Goal: Communication & Community: Answer question/provide support

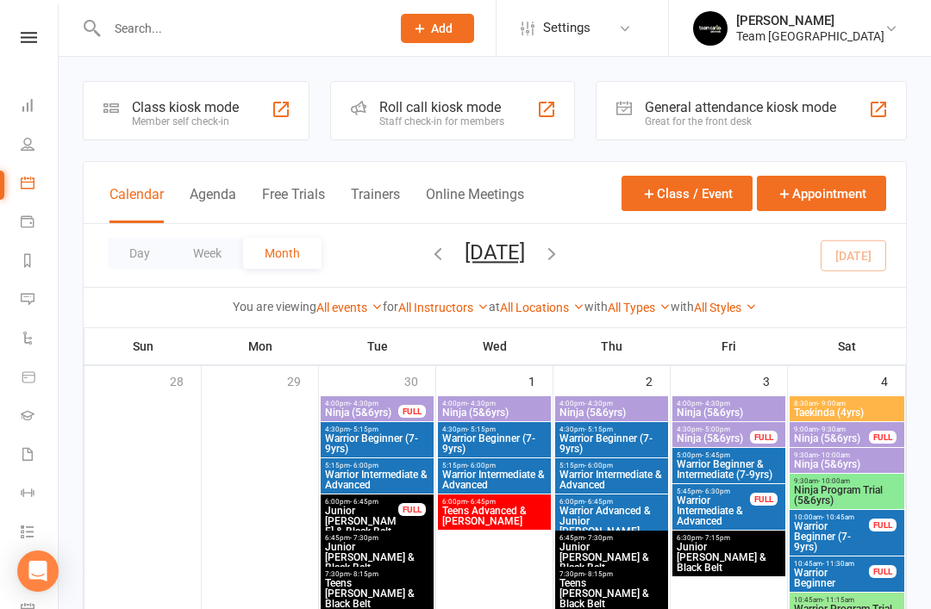
scroll to position [15, 0]
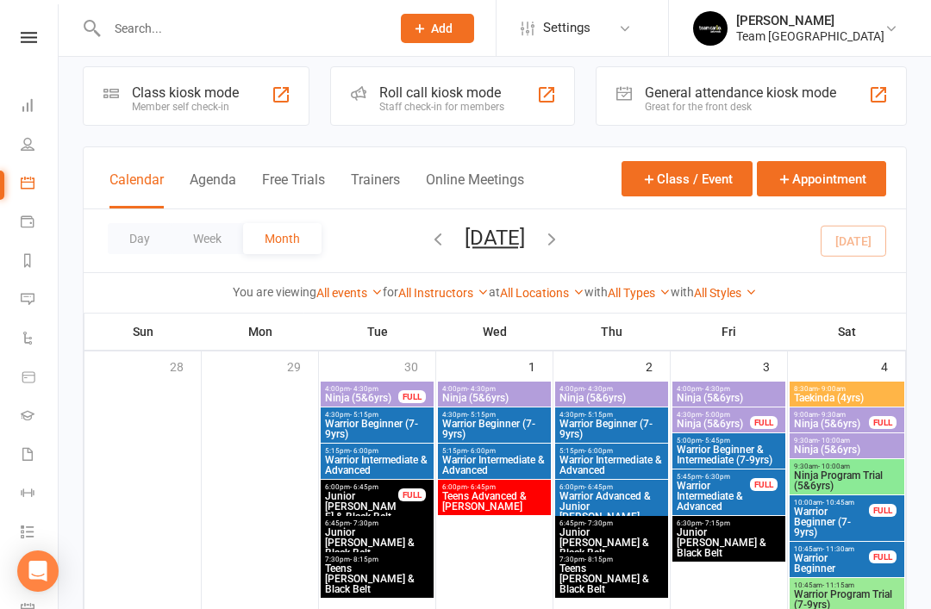
click at [26, 263] on icon at bounding box center [28, 260] width 14 height 14
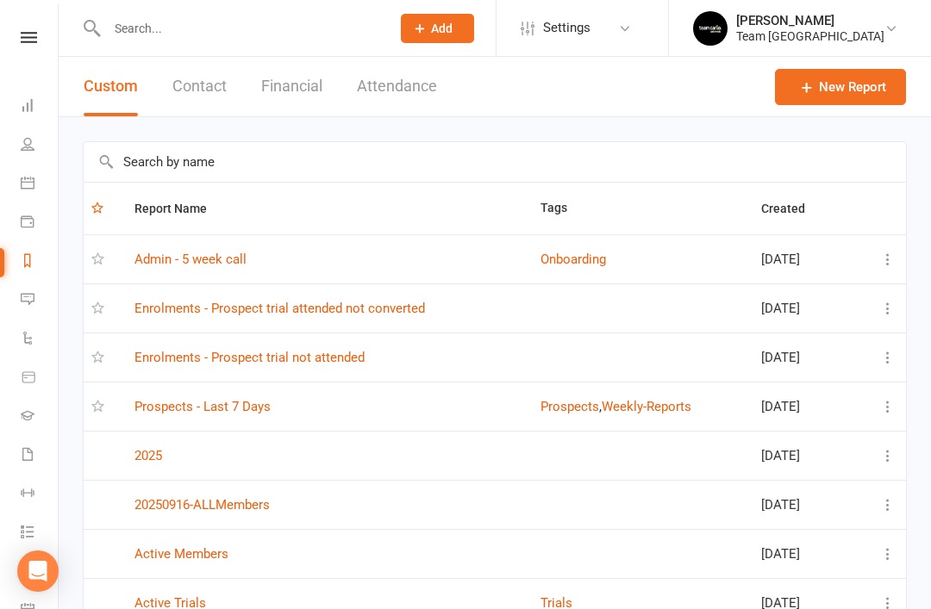
click at [236, 414] on link "Prospects - Last 7 Days" at bounding box center [202, 407] width 136 height 16
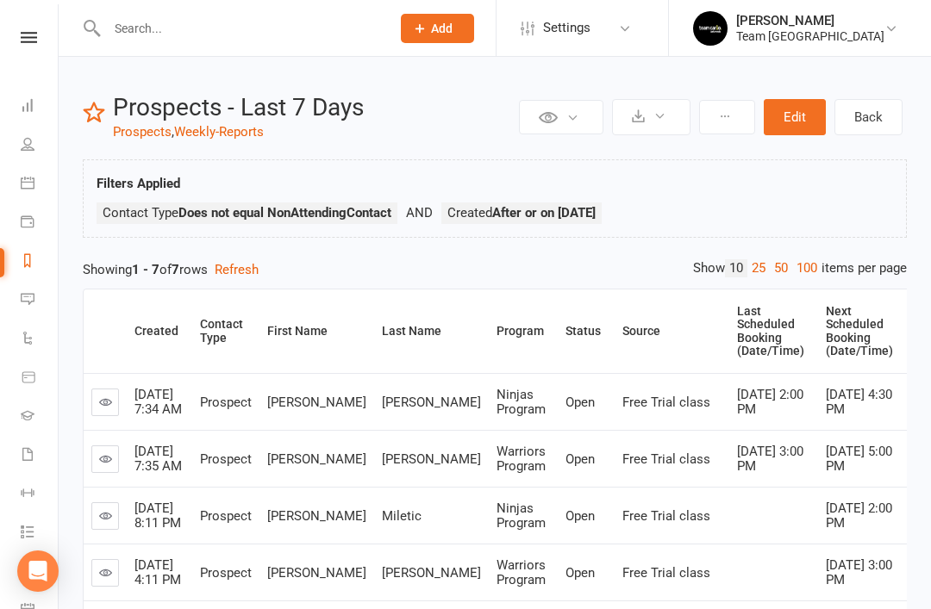
click at [28, 305] on icon at bounding box center [28, 299] width 14 height 14
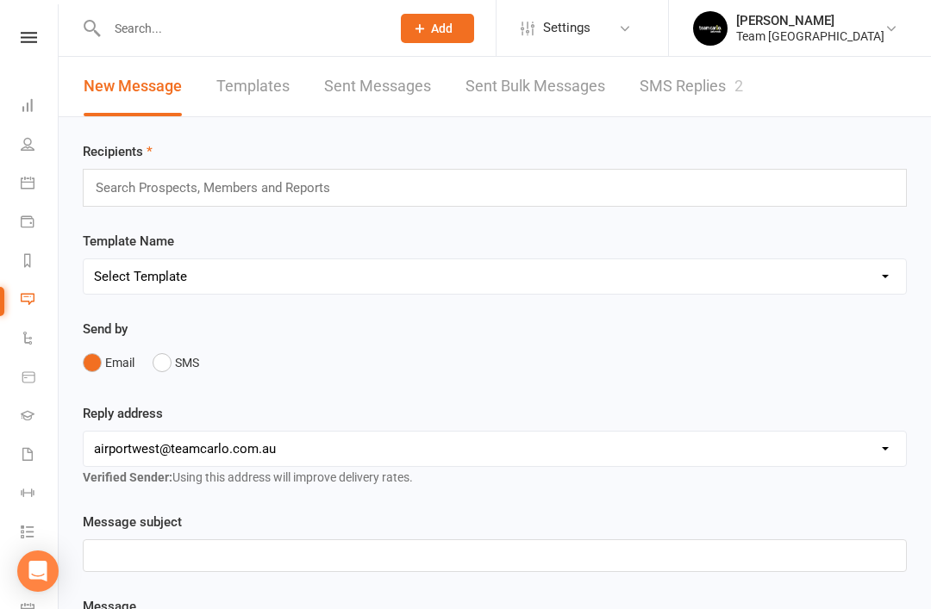
click at [696, 87] on link "SMS Replies 2" at bounding box center [691, 86] width 103 height 59
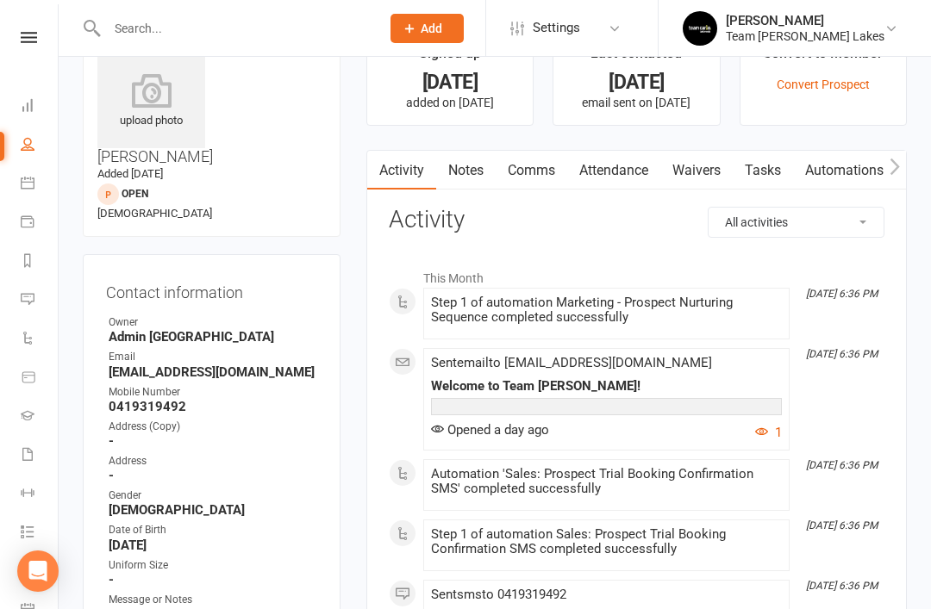
click at [34, 304] on icon at bounding box center [28, 299] width 14 height 14
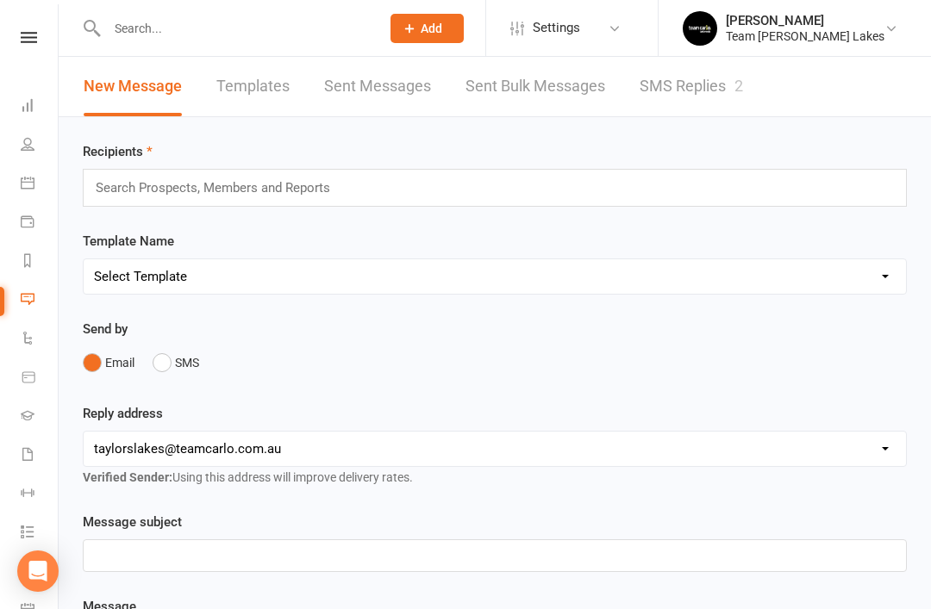
click at [693, 83] on link "SMS Replies 2" at bounding box center [691, 86] width 103 height 59
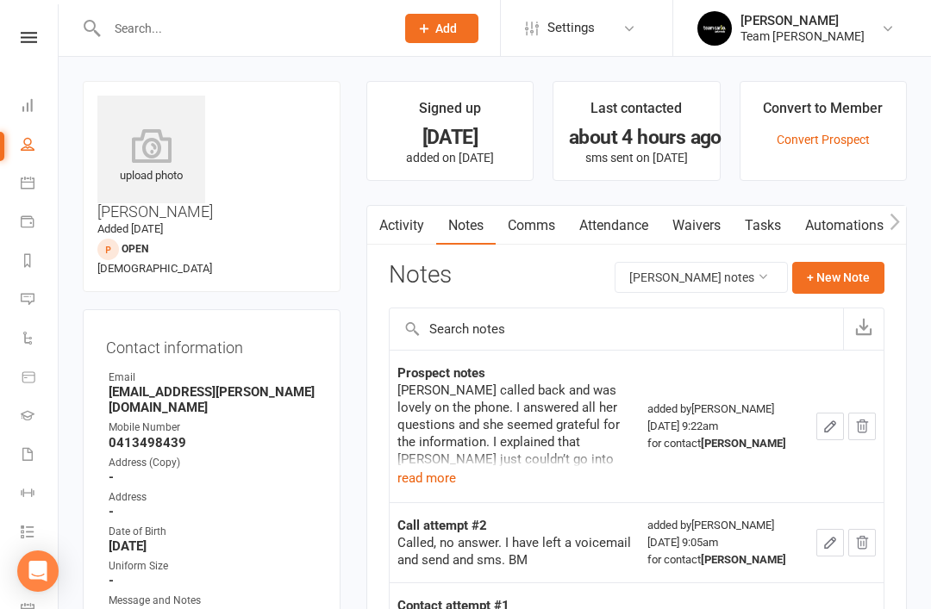
click at [31, 301] on icon at bounding box center [28, 299] width 14 height 14
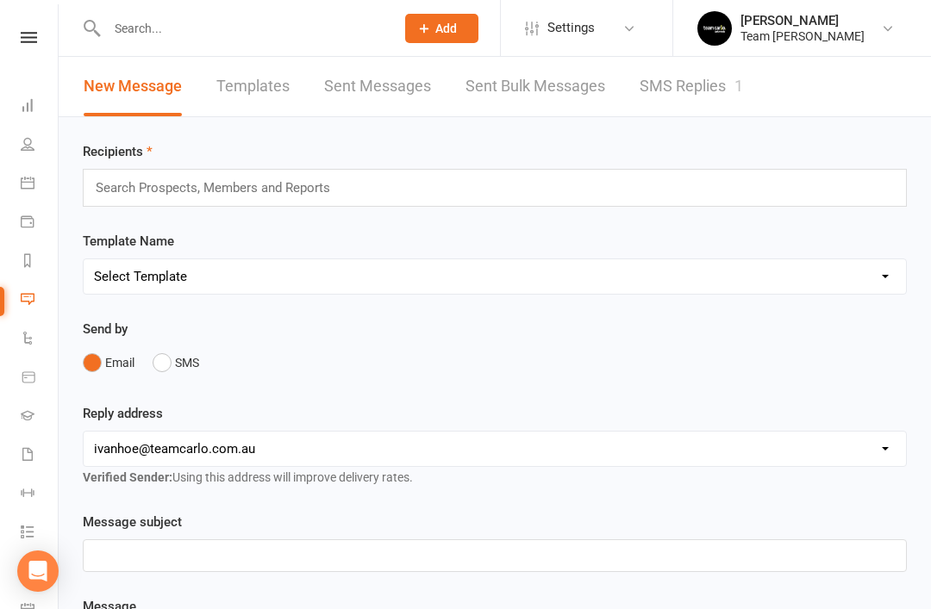
click at [687, 79] on link "SMS Replies 1" at bounding box center [691, 86] width 103 height 59
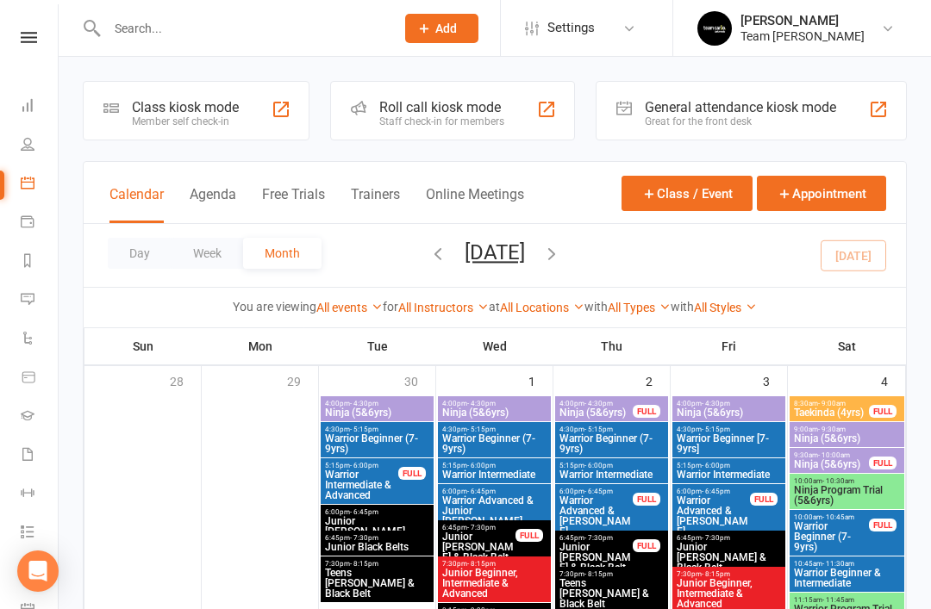
click at [26, 297] on icon at bounding box center [28, 299] width 14 height 14
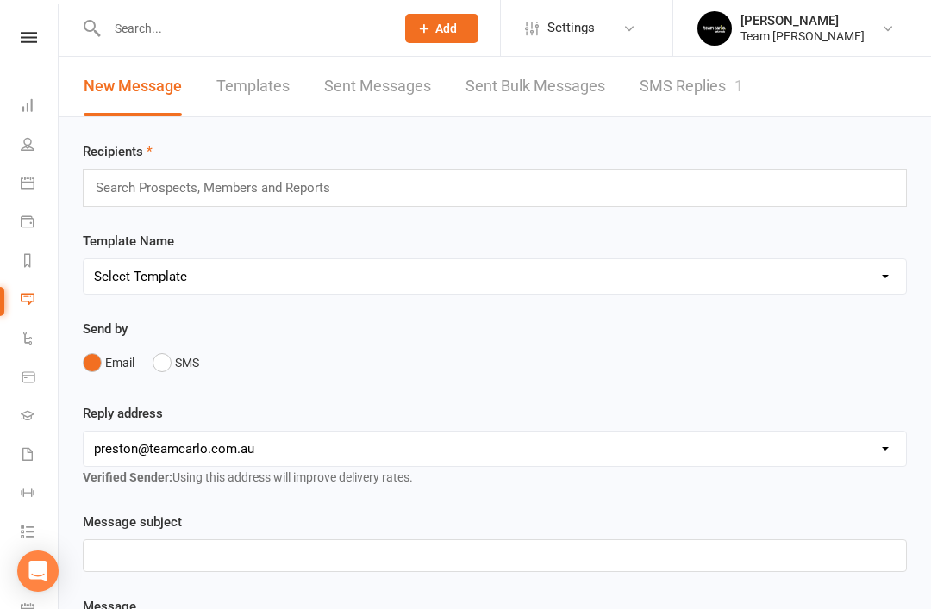
click at [697, 91] on link "SMS Replies 1" at bounding box center [691, 86] width 103 height 59
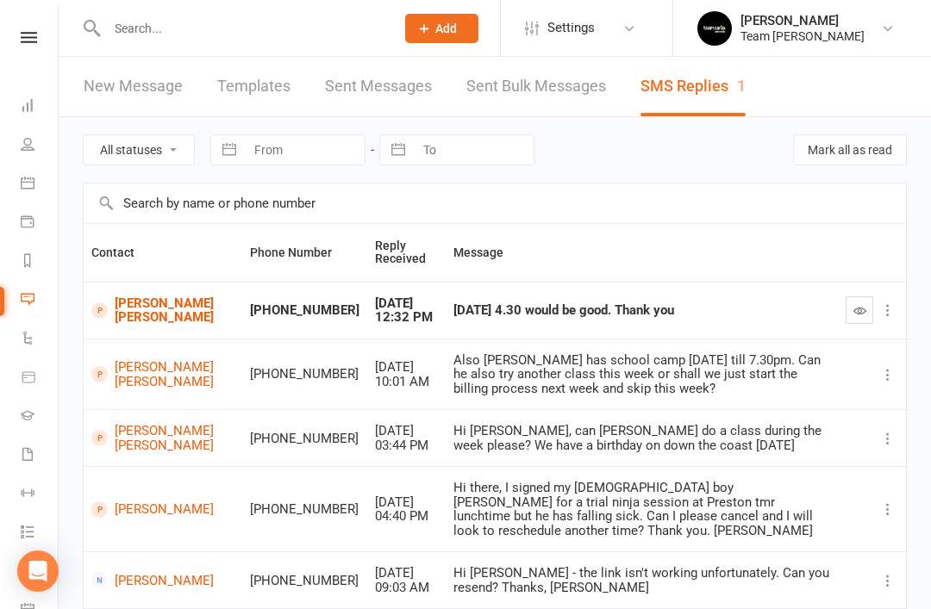
click at [122, 321] on link "[PERSON_NAME] [PERSON_NAME]" at bounding box center [162, 311] width 143 height 28
